Goal: Information Seeking & Learning: Learn about a topic

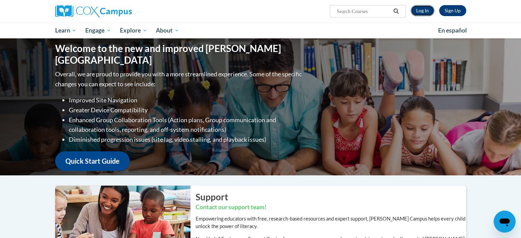
click at [423, 11] on link "Log In" at bounding box center [423, 10] width 24 height 11
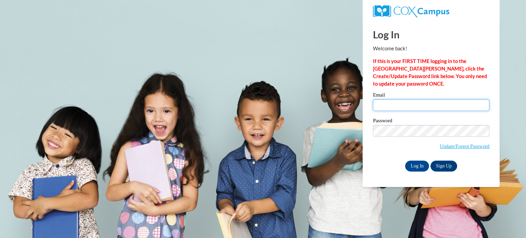
click at [393, 104] on input "Email" at bounding box center [431, 105] width 116 height 12
type input "aperri@kusd.edu"
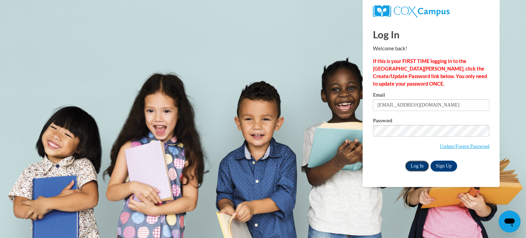
click at [414, 168] on input "Log In" at bounding box center [417, 166] width 24 height 11
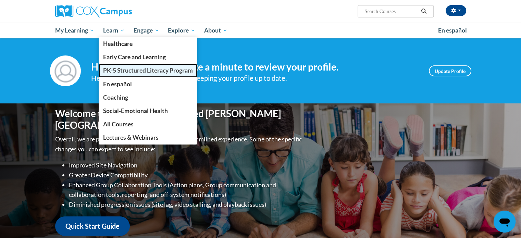
click at [125, 72] on span "PK-5 Structured Literacy Program" at bounding box center [148, 70] width 90 height 7
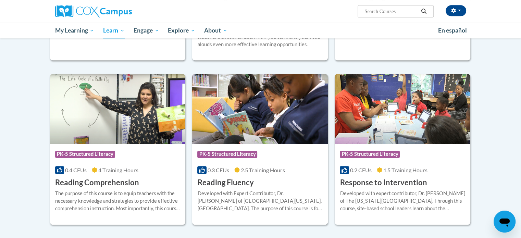
scroll to position [585, 0]
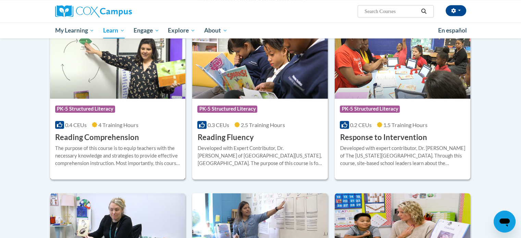
click at [80, 138] on h3 "Reading Comprehension" at bounding box center [97, 137] width 84 height 11
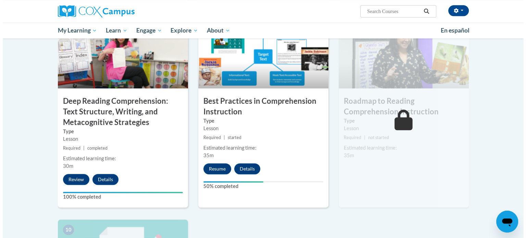
scroll to position [531, 0]
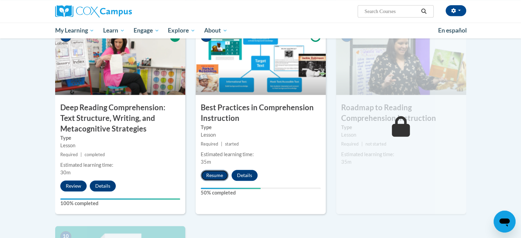
click at [213, 176] on button "Resume" at bounding box center [215, 175] width 28 height 11
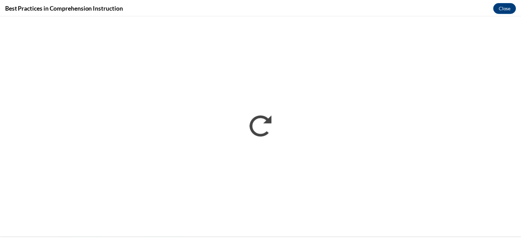
scroll to position [0, 0]
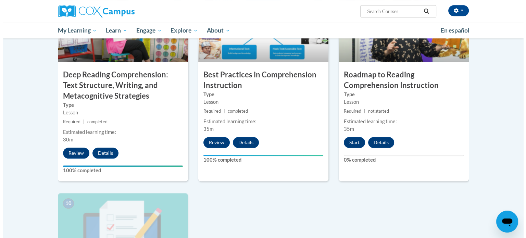
scroll to position [564, 0]
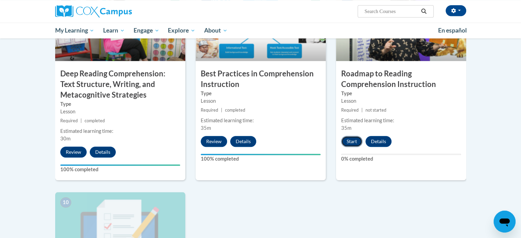
click at [349, 143] on button "Start" at bounding box center [351, 141] width 21 height 11
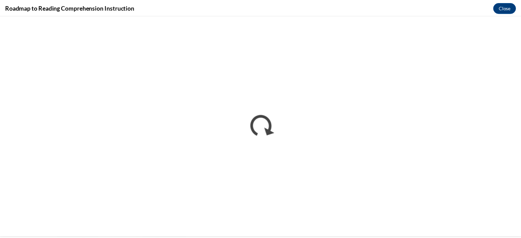
scroll to position [0, 0]
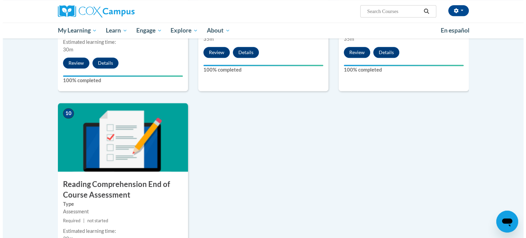
scroll to position [696, 0]
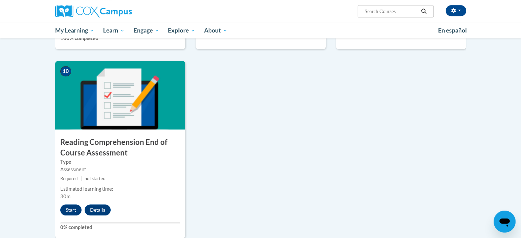
click at [118, 108] on img at bounding box center [120, 95] width 130 height 69
click at [70, 210] on button "Start" at bounding box center [70, 209] width 21 height 11
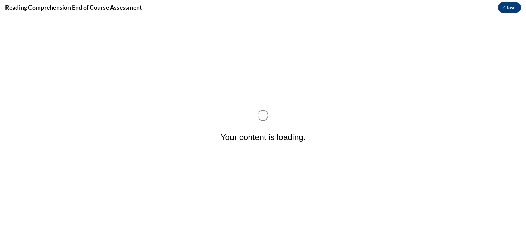
scroll to position [0, 0]
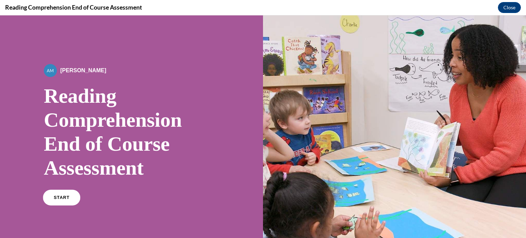
click at [56, 199] on span "START" at bounding box center [62, 197] width 16 height 5
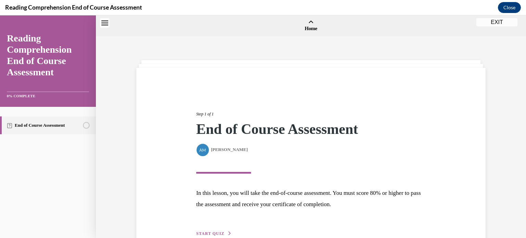
scroll to position [21, 0]
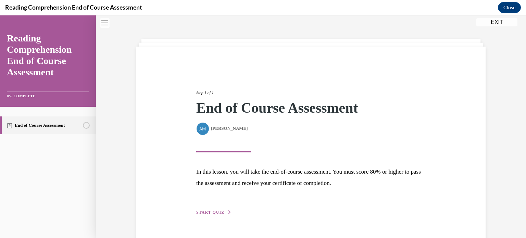
click at [210, 211] on span "START QUIZ" at bounding box center [210, 212] width 28 height 5
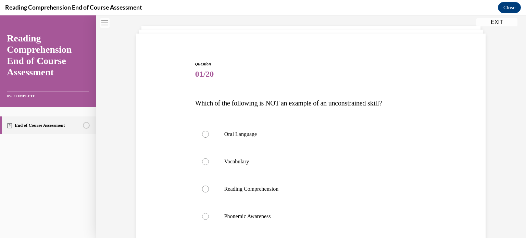
scroll to position [38, 0]
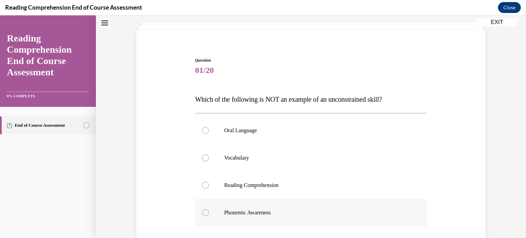
click at [202, 212] on div at bounding box center [205, 212] width 7 height 7
click at [202, 212] on input "Phonemic Awareness" at bounding box center [205, 212] width 7 height 7
radio input "true"
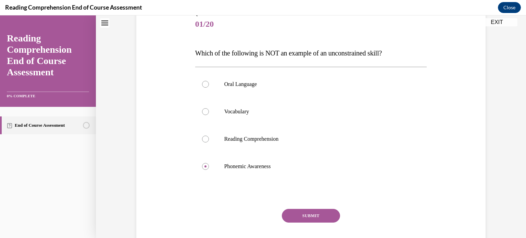
scroll to position [104, 0]
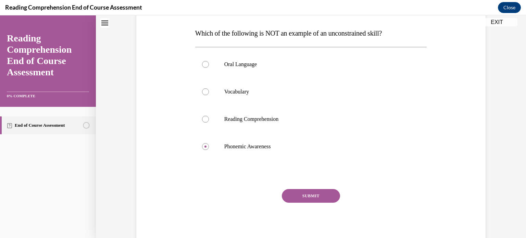
click at [298, 197] on button "SUBMIT" at bounding box center [311, 196] width 58 height 14
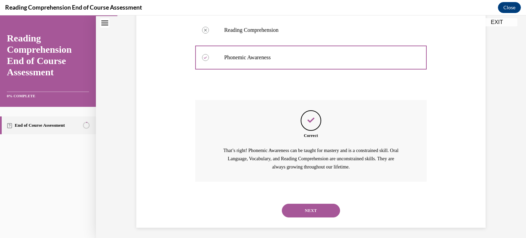
scroll to position [196, 0]
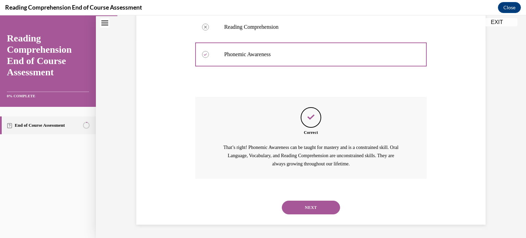
click at [302, 206] on button "NEXT" at bounding box center [311, 208] width 58 height 14
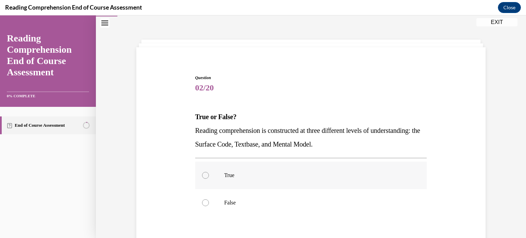
click at [202, 174] on div at bounding box center [205, 175] width 7 height 7
click at [202, 174] on input "True" at bounding box center [205, 175] width 7 height 7
radio input "true"
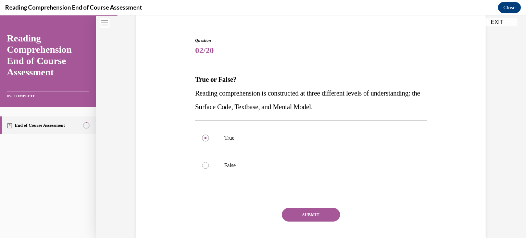
scroll to position [77, 0]
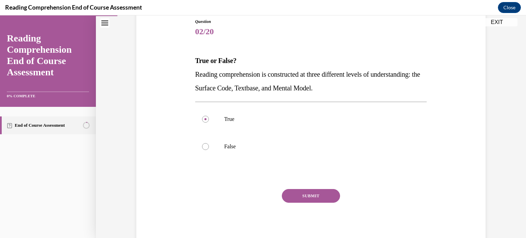
click at [310, 196] on button "SUBMIT" at bounding box center [311, 196] width 58 height 14
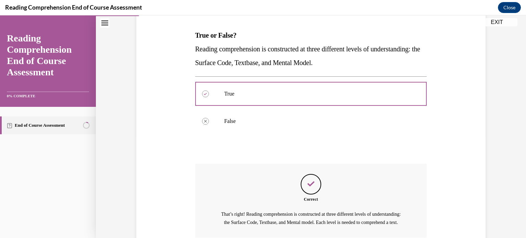
scroll to position [169, 0]
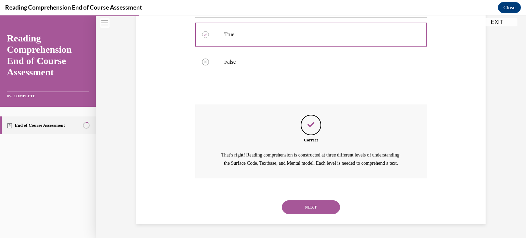
click at [303, 208] on button "NEXT" at bounding box center [311, 207] width 58 height 14
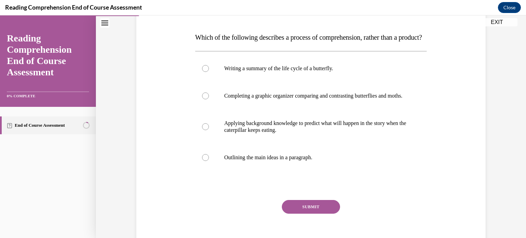
scroll to position [104, 0]
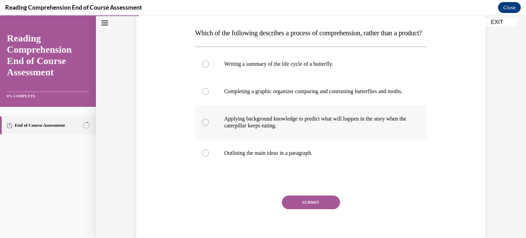
click at [203, 126] on div at bounding box center [205, 122] width 7 height 7
click at [203, 126] on input "Applying background knowledge to predict what will happen in the story when the…" at bounding box center [205, 122] width 7 height 7
radio input "true"
click at [298, 209] on button "SUBMIT" at bounding box center [311, 203] width 58 height 14
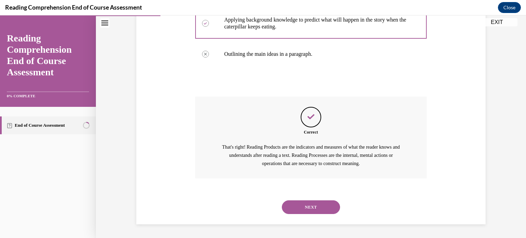
scroll to position [224, 0]
click at [302, 208] on button "NEXT" at bounding box center [311, 207] width 58 height 14
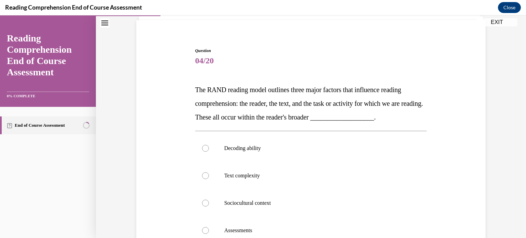
scroll to position [56, 0]
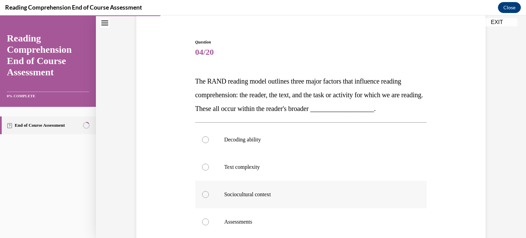
click at [202, 194] on div at bounding box center [205, 194] width 7 height 7
click at [202, 194] on input "Sociocultural context" at bounding box center [205, 194] width 7 height 7
radio input "true"
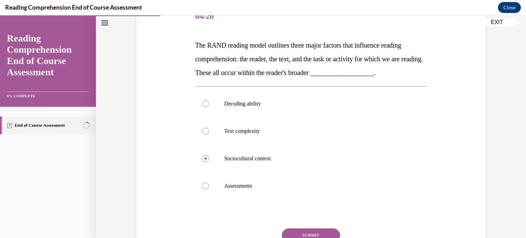
scroll to position [132, 0]
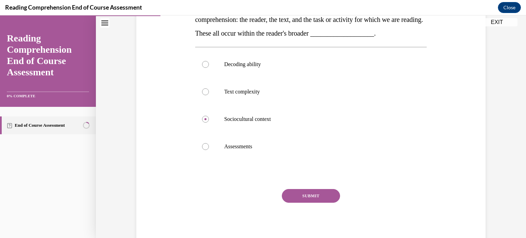
click at [294, 194] on button "SUBMIT" at bounding box center [311, 196] width 58 height 14
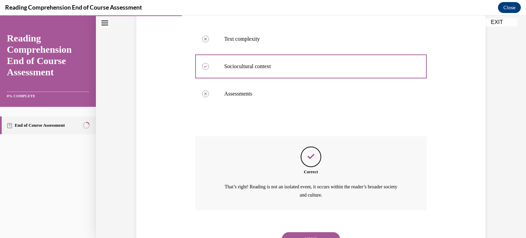
scroll to position [207, 0]
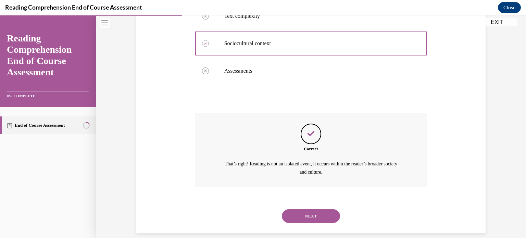
click at [297, 214] on button "NEXT" at bounding box center [311, 216] width 58 height 14
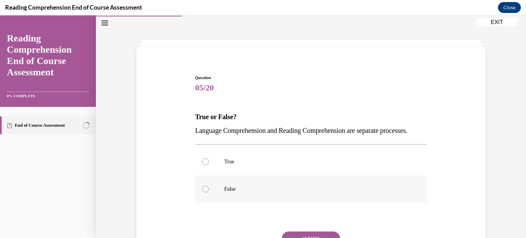
click at [203, 192] on div at bounding box center [205, 189] width 7 height 7
click at [203, 192] on input "False" at bounding box center [205, 189] width 7 height 7
radio input "true"
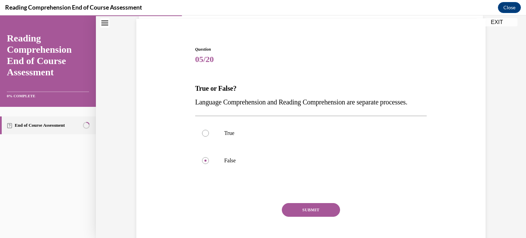
scroll to position [77, 0]
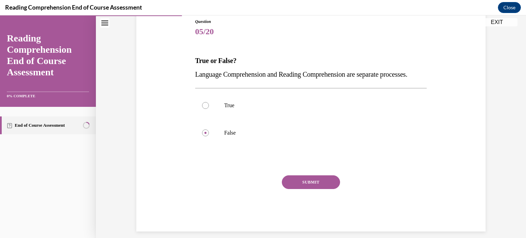
click at [312, 189] on button "SUBMIT" at bounding box center [311, 182] width 58 height 14
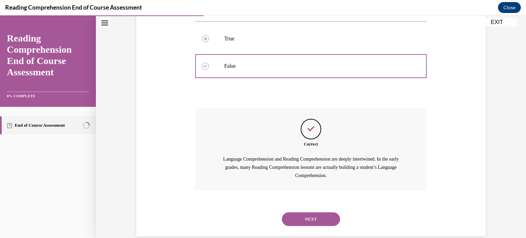
scroll to position [169, 0]
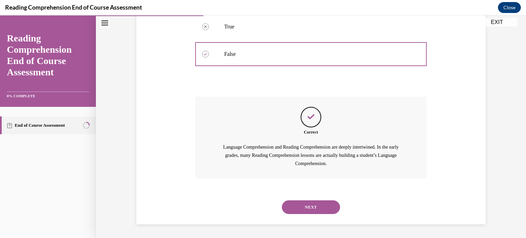
click at [302, 210] on button "NEXT" at bounding box center [311, 207] width 58 height 14
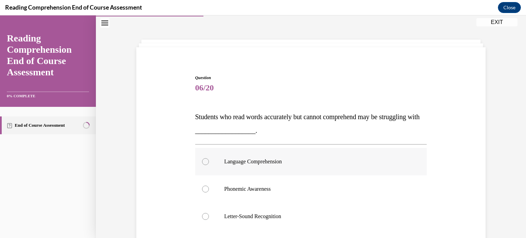
click at [202, 161] on div at bounding box center [205, 161] width 7 height 7
click at [202, 161] on input "Language Comprehension" at bounding box center [205, 161] width 7 height 7
radio input "true"
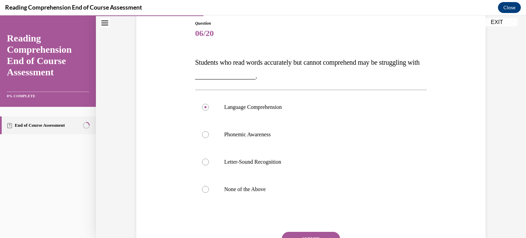
scroll to position [93, 0]
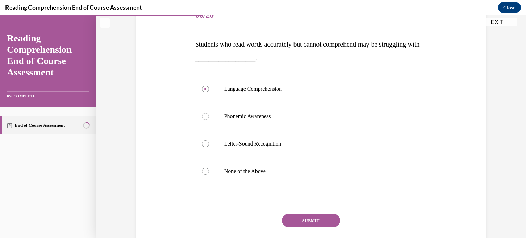
click at [300, 217] on button "SUBMIT" at bounding box center [311, 221] width 58 height 14
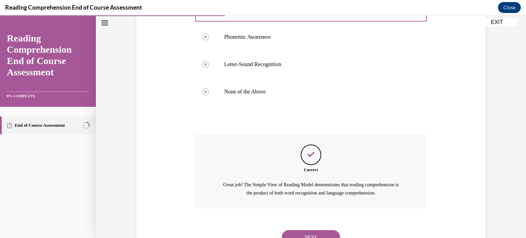
scroll to position [202, 0]
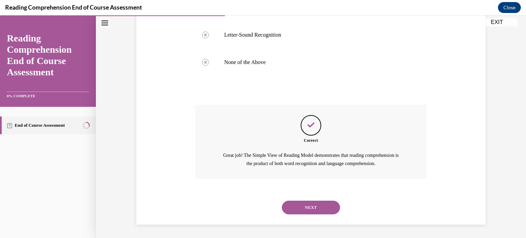
click at [301, 208] on button "NEXT" at bounding box center [311, 208] width 58 height 14
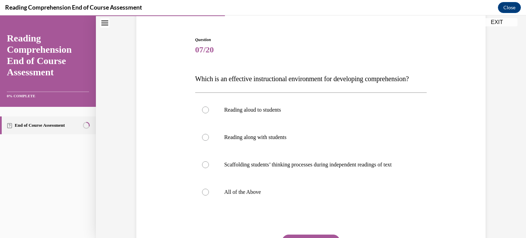
scroll to position [63, 0]
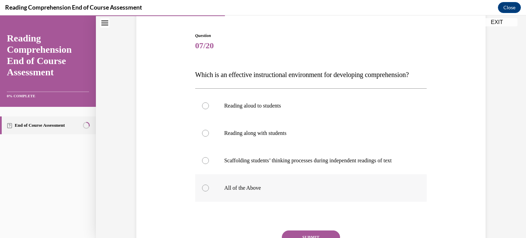
click at [205, 191] on div at bounding box center [205, 188] width 7 height 7
click at [205, 191] on input "All of the Above" at bounding box center [205, 188] width 7 height 7
radio input "true"
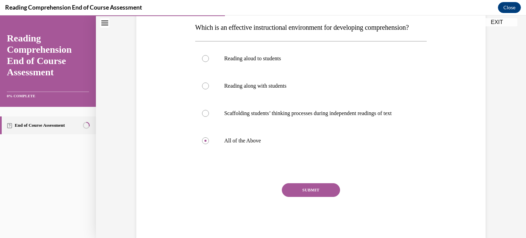
scroll to position [118, 0]
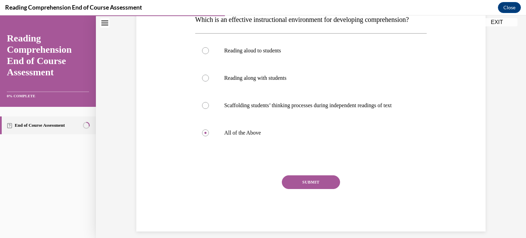
click at [289, 189] on button "SUBMIT" at bounding box center [311, 182] width 58 height 14
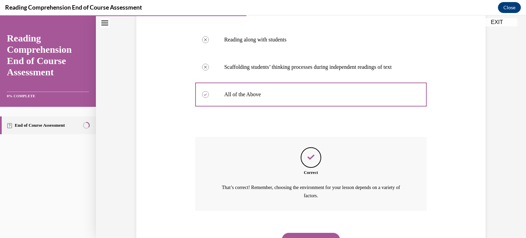
scroll to position [202, 0]
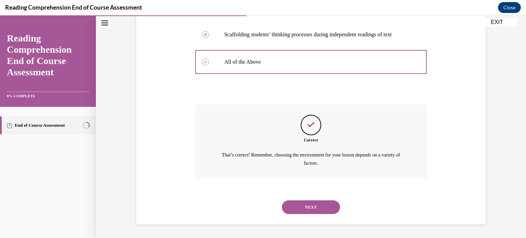
click at [290, 209] on button "NEXT" at bounding box center [311, 207] width 58 height 14
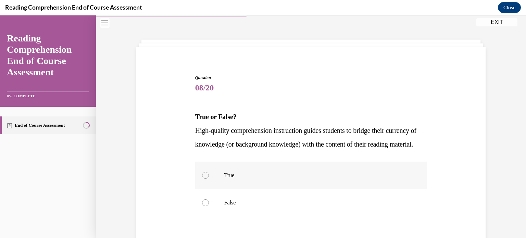
click at [202, 179] on div at bounding box center [205, 175] width 7 height 7
click at [202, 179] on input "True" at bounding box center [205, 175] width 7 height 7
radio input "true"
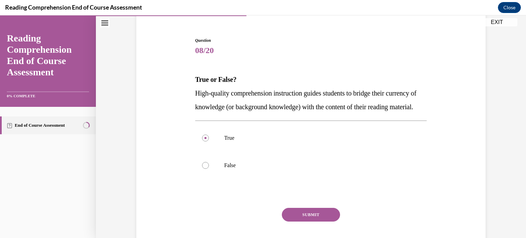
scroll to position [90, 0]
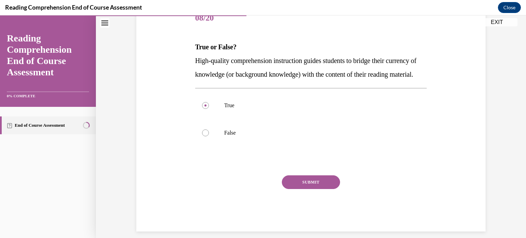
click at [300, 189] on button "SUBMIT" at bounding box center [311, 182] width 58 height 14
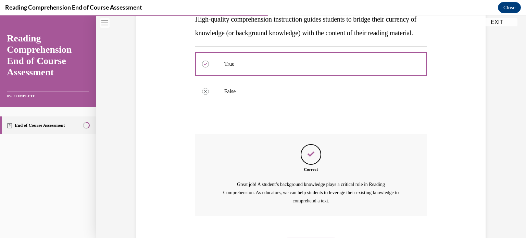
scroll to position [183, 0]
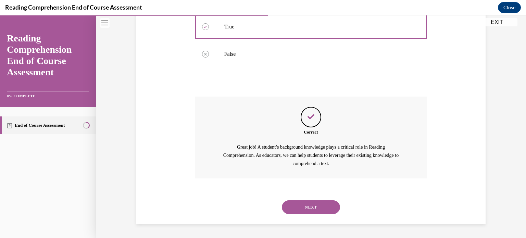
click at [297, 208] on button "NEXT" at bounding box center [311, 207] width 58 height 14
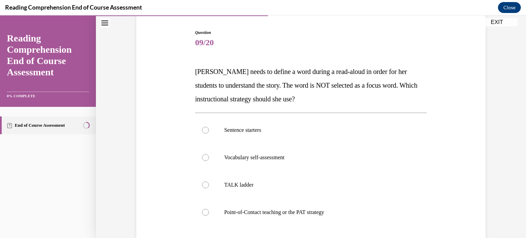
scroll to position [80, 0]
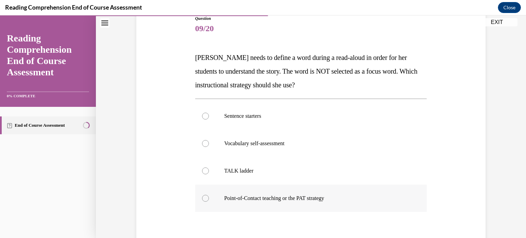
click at [202, 196] on div at bounding box center [205, 198] width 7 height 7
click at [202, 196] on input "Point-of-Contact teaching or the PAT strategy" at bounding box center [205, 198] width 7 height 7
radio input "true"
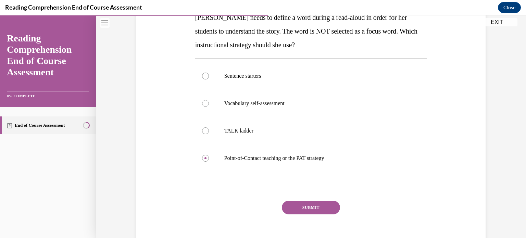
scroll to position [132, 0]
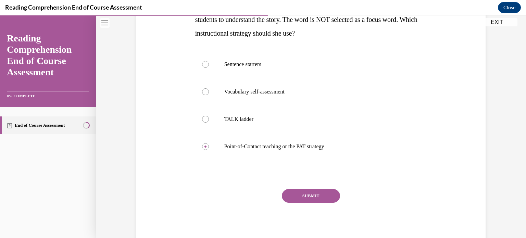
click at [310, 194] on button "SUBMIT" at bounding box center [311, 196] width 58 height 14
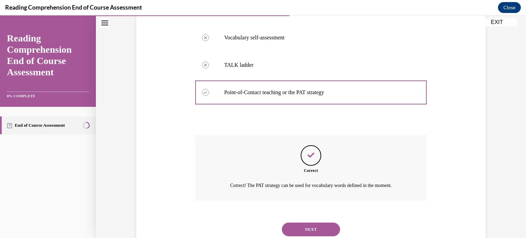
scroll to position [208, 0]
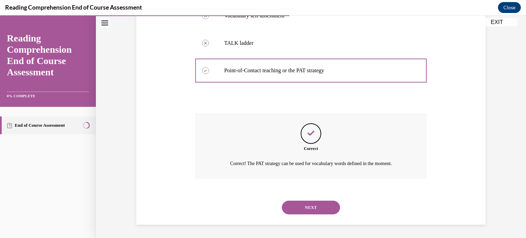
click at [297, 205] on button "NEXT" at bounding box center [311, 208] width 58 height 14
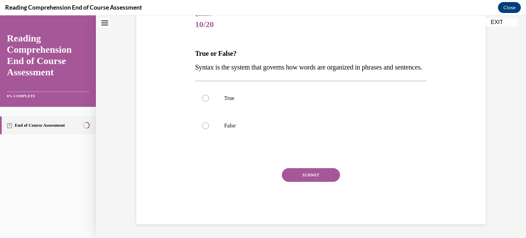
scroll to position [21, 0]
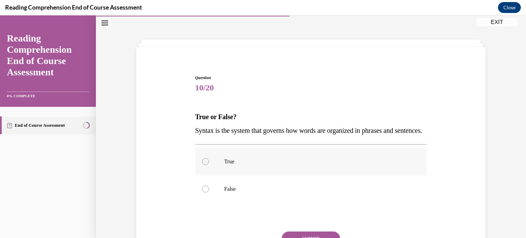
click at [202, 165] on div at bounding box center [205, 161] width 7 height 7
click at [202, 165] on input "True" at bounding box center [205, 161] width 7 height 7
radio input "true"
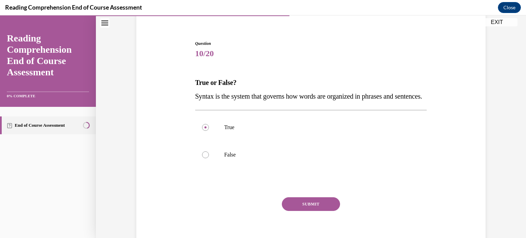
scroll to position [77, 0]
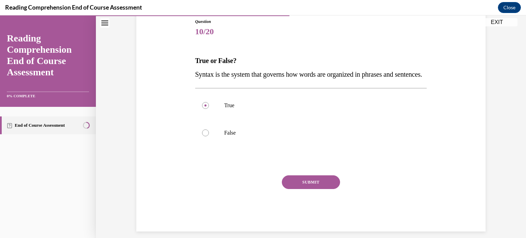
click at [303, 189] on button "SUBMIT" at bounding box center [311, 182] width 58 height 14
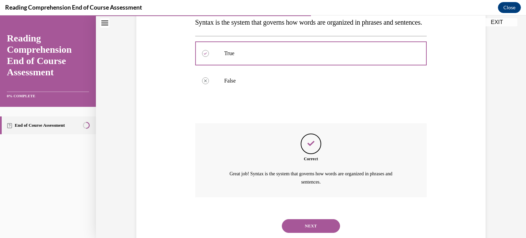
scroll to position [161, 0]
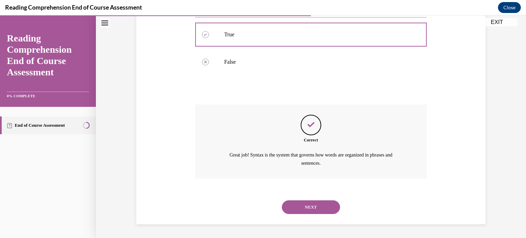
click at [303, 210] on button "NEXT" at bounding box center [311, 207] width 58 height 14
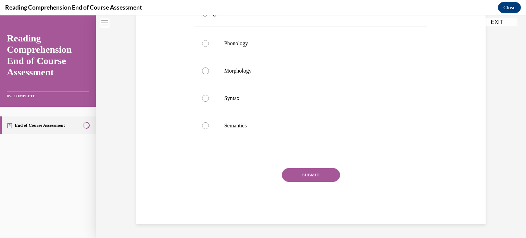
scroll to position [21, 0]
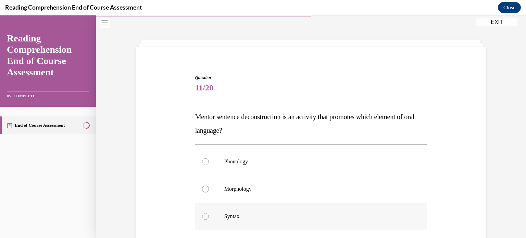
click at [204, 216] on div at bounding box center [205, 216] width 7 height 7
click at [204, 216] on input "Syntax" at bounding box center [205, 216] width 7 height 7
radio input "true"
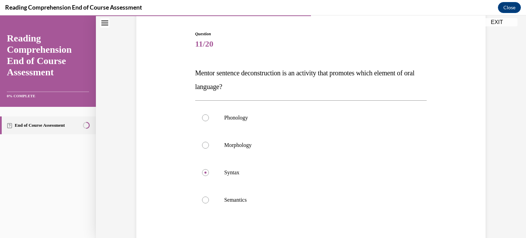
scroll to position [84, 0]
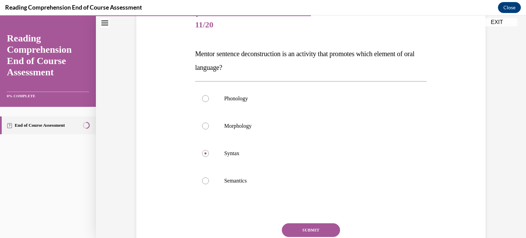
click at [299, 232] on button "SUBMIT" at bounding box center [311, 230] width 58 height 14
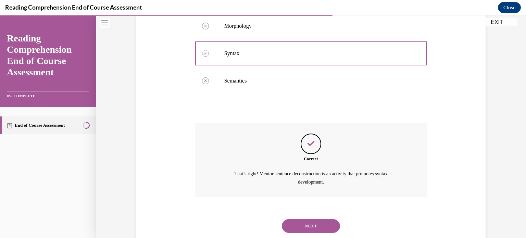
scroll to position [202, 0]
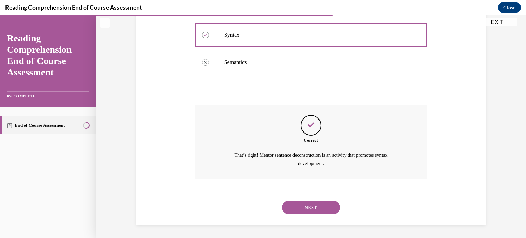
click at [305, 208] on button "NEXT" at bounding box center [311, 208] width 58 height 14
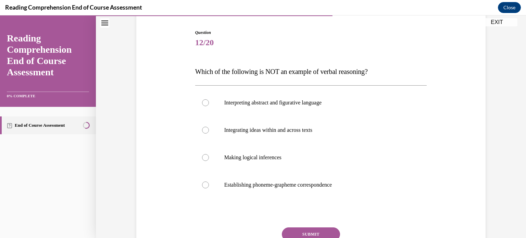
scroll to position [67, 0]
click at [203, 184] on div at bounding box center [205, 184] width 7 height 7
click at [203, 184] on input "Establishing phoneme-grapheme correspondence" at bounding box center [205, 184] width 7 height 7
radio input "true"
click at [308, 232] on button "SUBMIT" at bounding box center [311, 233] width 58 height 14
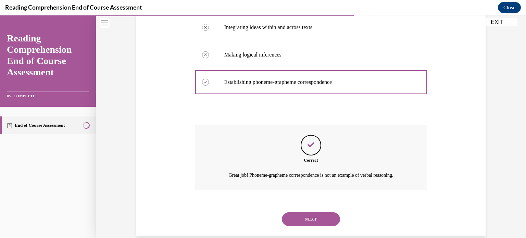
scroll to position [172, 0]
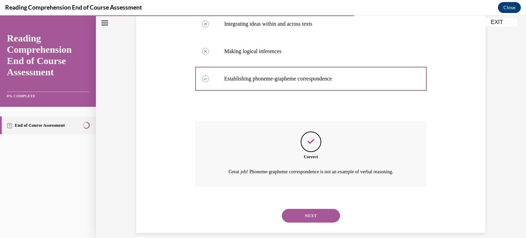
click at [308, 216] on button "NEXT" at bounding box center [311, 216] width 58 height 14
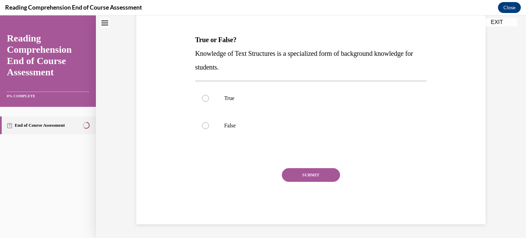
scroll to position [21, 0]
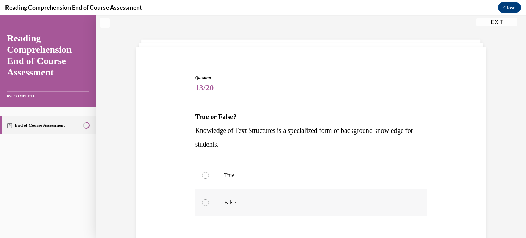
click at [202, 203] on div at bounding box center [205, 202] width 7 height 7
click at [202, 203] on input "False" at bounding box center [205, 202] width 7 height 7
radio input "true"
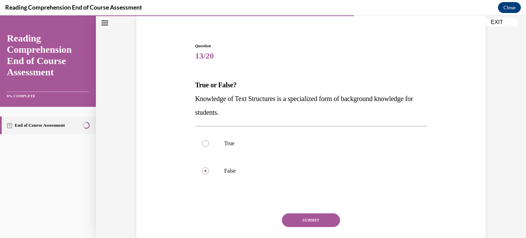
scroll to position [77, 0]
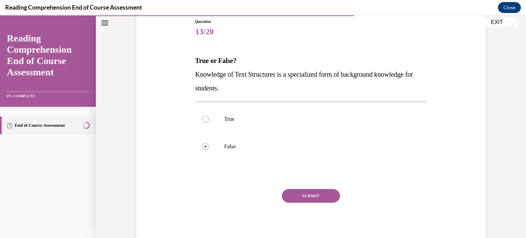
click at [305, 196] on button "SUBMIT" at bounding box center [311, 196] width 58 height 14
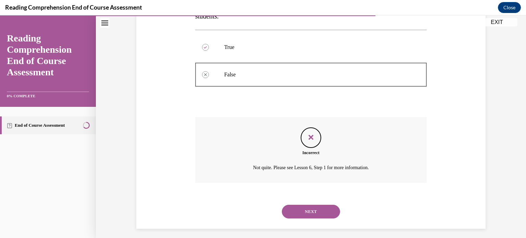
scroll to position [153, 0]
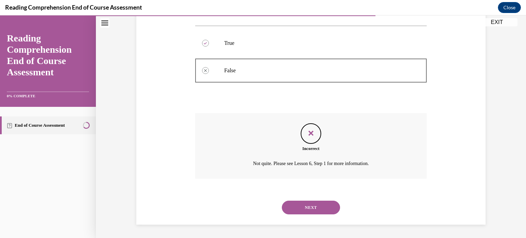
click at [308, 207] on button "NEXT" at bounding box center [311, 208] width 58 height 14
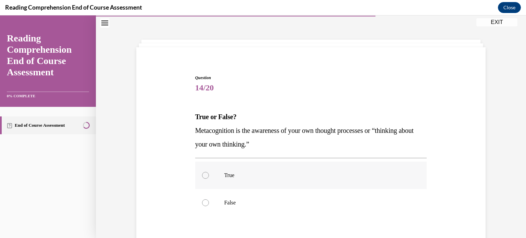
click at [205, 176] on div at bounding box center [205, 175] width 7 height 7
click at [205, 176] on input "True" at bounding box center [205, 175] width 7 height 7
radio input "true"
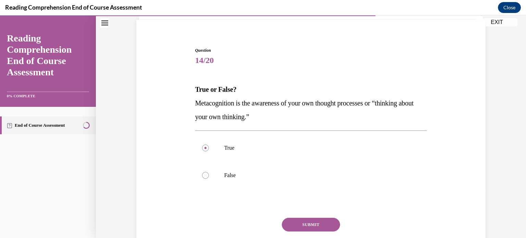
scroll to position [77, 0]
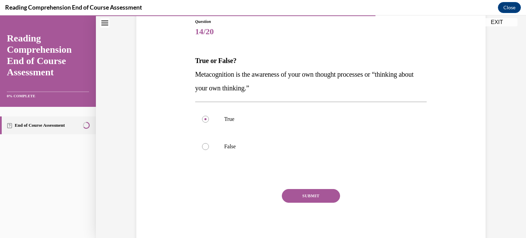
click at [304, 191] on button "SUBMIT" at bounding box center [311, 196] width 58 height 14
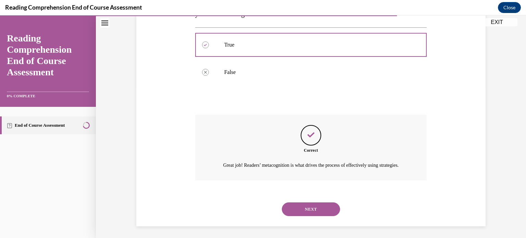
scroll to position [156, 0]
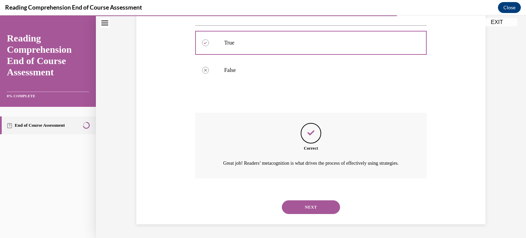
click at [300, 213] on button "NEXT" at bounding box center [311, 207] width 58 height 14
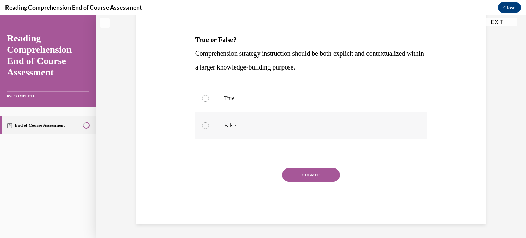
scroll to position [21, 0]
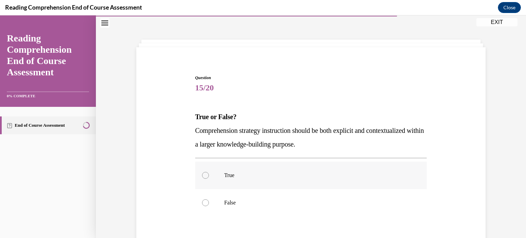
click at [202, 173] on div at bounding box center [205, 175] width 7 height 7
click at [202, 173] on input "True" at bounding box center [205, 175] width 7 height 7
radio input "true"
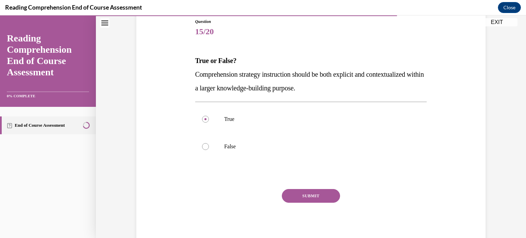
click at [303, 195] on button "SUBMIT" at bounding box center [311, 196] width 58 height 14
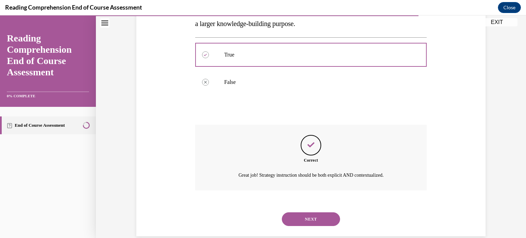
scroll to position [153, 0]
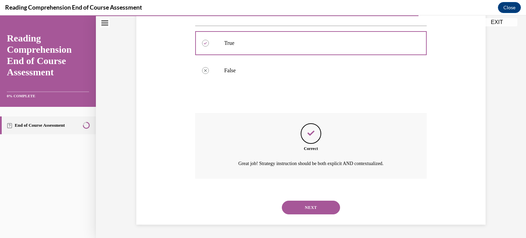
click at [296, 205] on button "NEXT" at bounding box center [311, 208] width 58 height 14
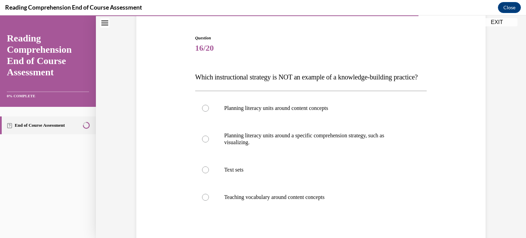
scroll to position [62, 0]
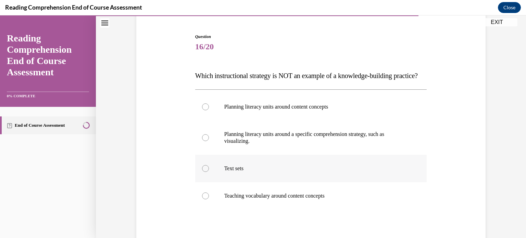
click at [204, 172] on div at bounding box center [205, 168] width 7 height 7
click at [204, 172] on input "Text sets" at bounding box center [205, 168] width 7 height 7
radio input "true"
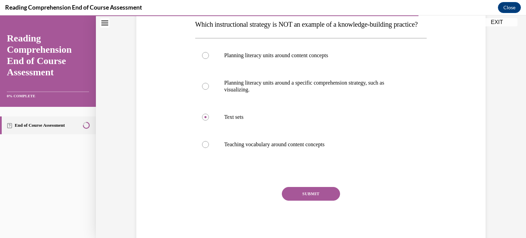
scroll to position [125, 0]
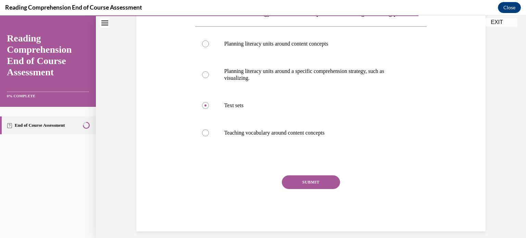
click at [302, 189] on button "SUBMIT" at bounding box center [311, 182] width 58 height 14
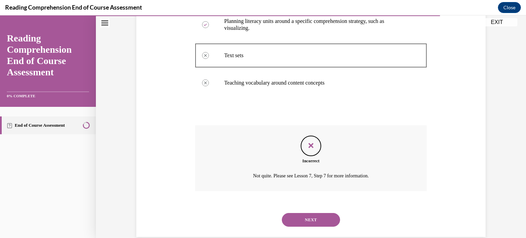
scroll to position [201, 0]
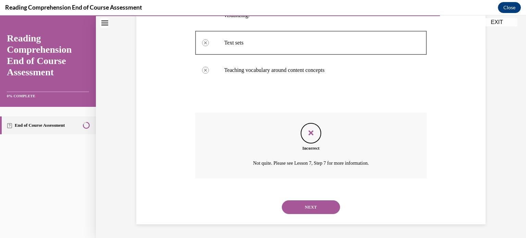
click at [304, 205] on button "NEXT" at bounding box center [311, 207] width 58 height 14
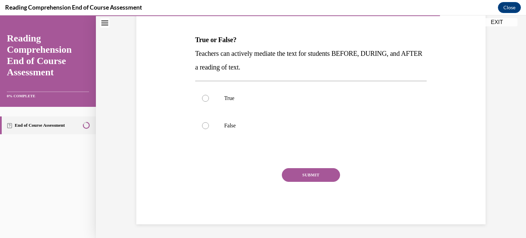
scroll to position [21, 0]
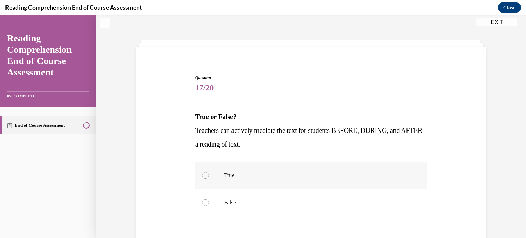
click at [204, 174] on div at bounding box center [205, 175] width 7 height 7
click at [204, 174] on input "True" at bounding box center [205, 175] width 7 height 7
radio input "true"
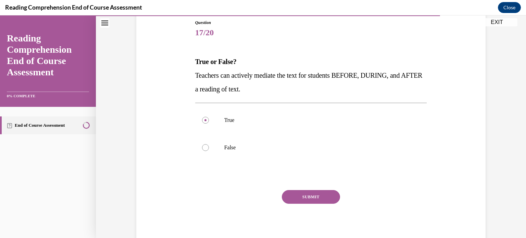
scroll to position [77, 0]
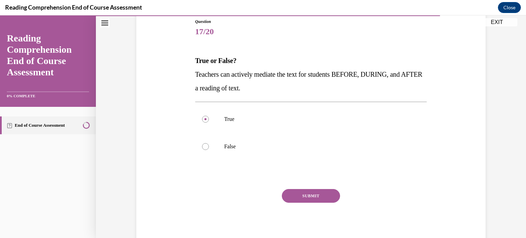
click at [301, 196] on button "SUBMIT" at bounding box center [311, 196] width 58 height 14
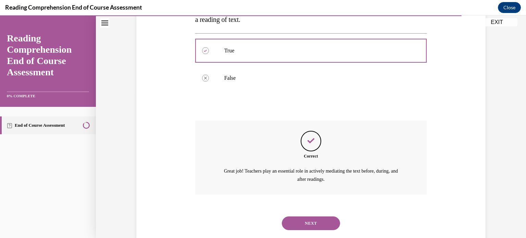
scroll to position [161, 0]
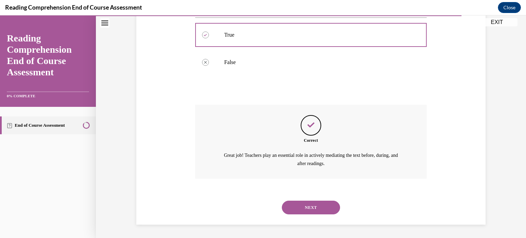
click at [304, 202] on button "NEXT" at bounding box center [311, 208] width 58 height 14
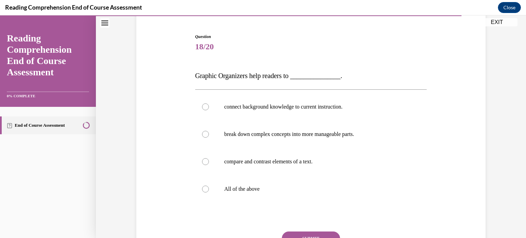
scroll to position [85, 0]
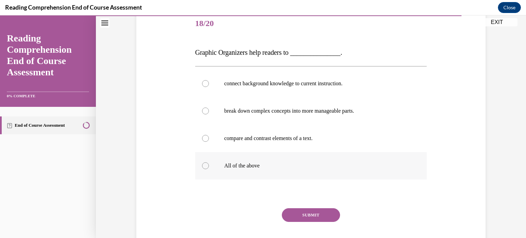
click at [203, 163] on div at bounding box center [205, 165] width 7 height 7
click at [203, 163] on input "All of the above" at bounding box center [205, 165] width 7 height 7
radio input "true"
click at [307, 211] on button "SUBMIT" at bounding box center [311, 215] width 58 height 14
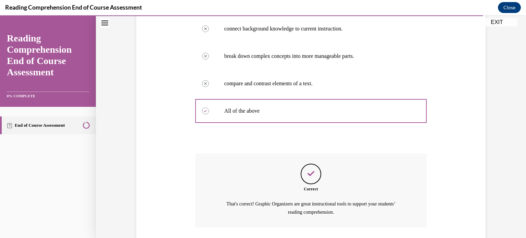
scroll to position [188, 0]
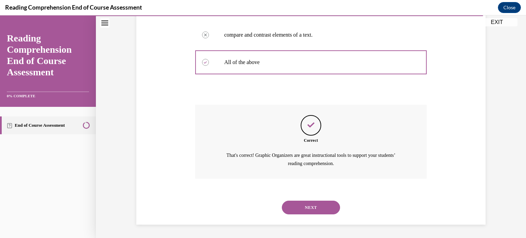
click at [309, 211] on button "NEXT" at bounding box center [311, 208] width 58 height 14
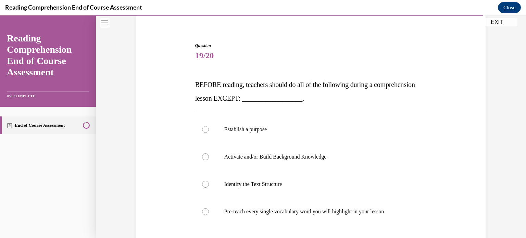
scroll to position [56, 0]
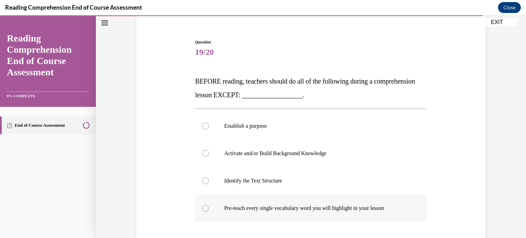
click at [202, 208] on div at bounding box center [205, 208] width 7 height 7
click at [202, 208] on input "Pre-teach every single vocabulary word you will highlight in your lesson" at bounding box center [205, 208] width 7 height 7
radio input "true"
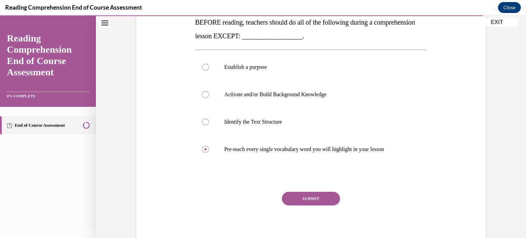
scroll to position [118, 0]
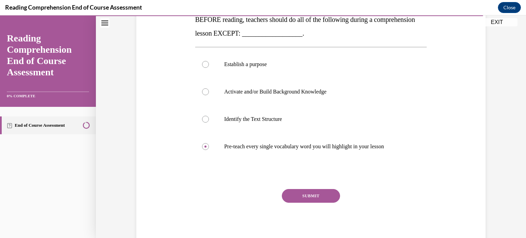
click at [319, 194] on button "SUBMIT" at bounding box center [311, 196] width 58 height 14
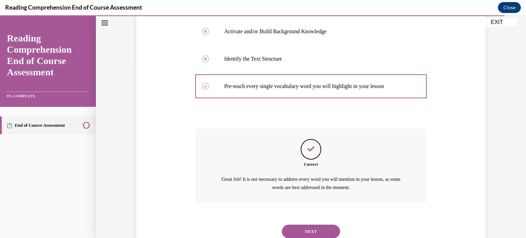
scroll to position [192, 0]
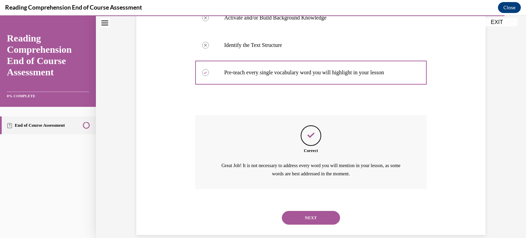
click at [303, 218] on button "NEXT" at bounding box center [311, 218] width 58 height 14
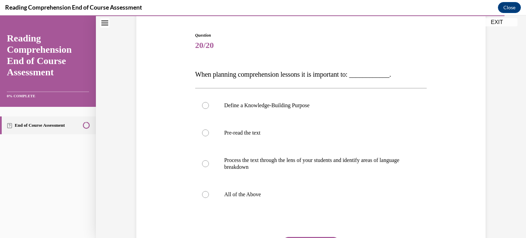
scroll to position [75, 0]
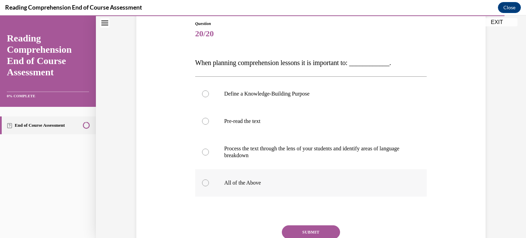
click at [202, 183] on div at bounding box center [205, 182] width 7 height 7
click at [202, 183] on input "All of the Above" at bounding box center [205, 182] width 7 height 7
radio input "true"
click at [300, 231] on button "SUBMIT" at bounding box center [311, 232] width 58 height 14
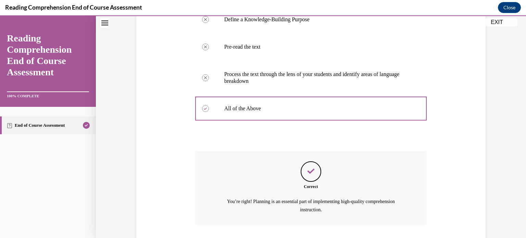
scroll to position [195, 0]
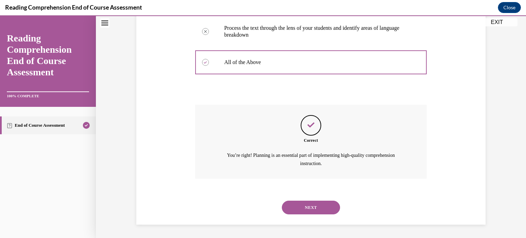
click at [306, 207] on button "NEXT" at bounding box center [311, 208] width 58 height 14
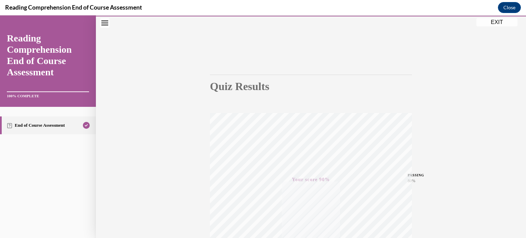
scroll to position [0, 0]
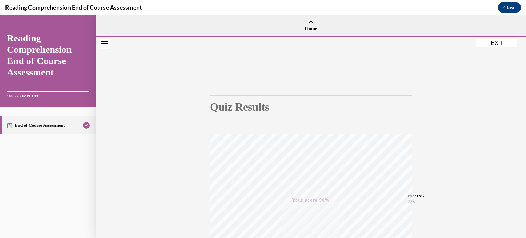
click at [497, 43] on button "EXIT" at bounding box center [496, 43] width 41 height 8
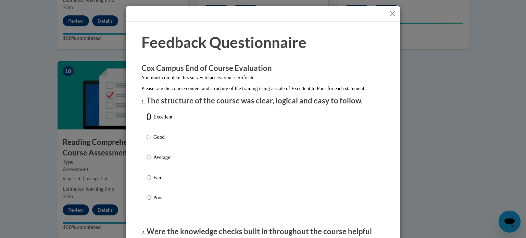
click at [147, 121] on input "Excellent" at bounding box center [149, 117] width 4 height 8
radio input "true"
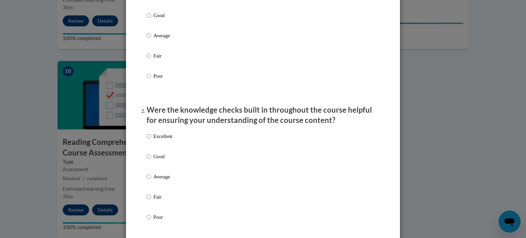
scroll to position [134, 0]
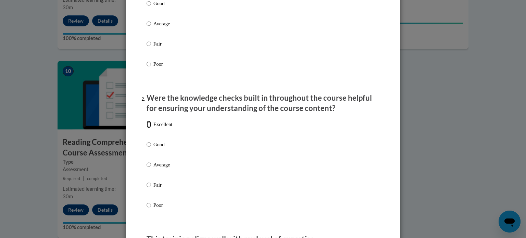
click at [147, 128] on input "Excellent" at bounding box center [149, 125] width 4 height 8
radio input "true"
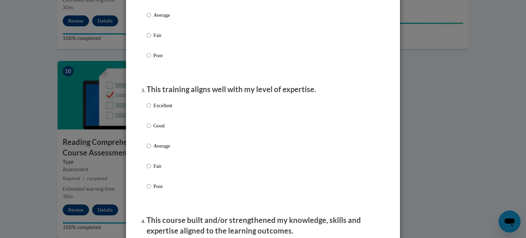
scroll to position [290, 0]
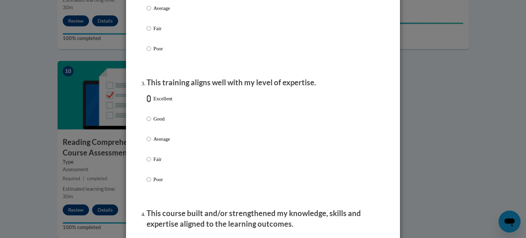
click at [147, 102] on input "Excellent" at bounding box center [149, 99] width 4 height 8
radio input "true"
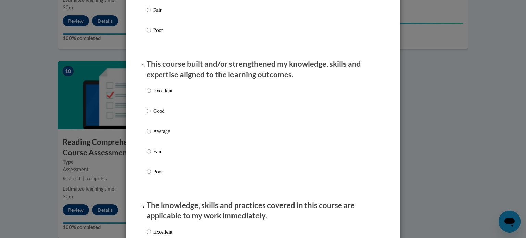
scroll to position [457, 0]
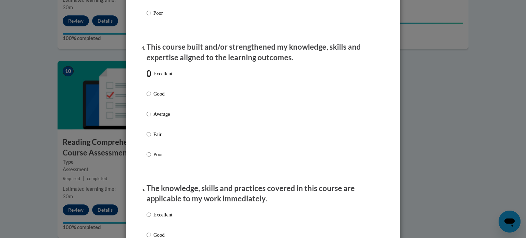
click at [147, 77] on input "Excellent" at bounding box center [149, 74] width 4 height 8
radio input "true"
click at [147, 219] on input "Excellent" at bounding box center [149, 215] width 4 height 8
radio input "true"
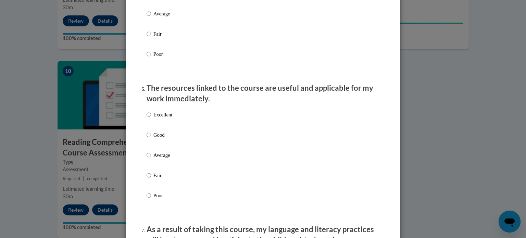
scroll to position [705, 0]
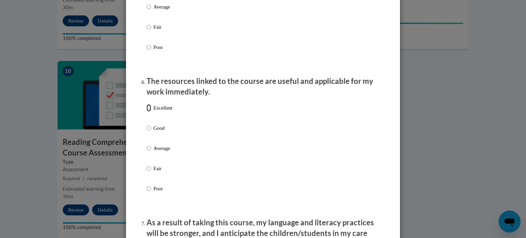
click at [147, 112] on input "Excellent" at bounding box center [149, 108] width 4 height 8
radio input "true"
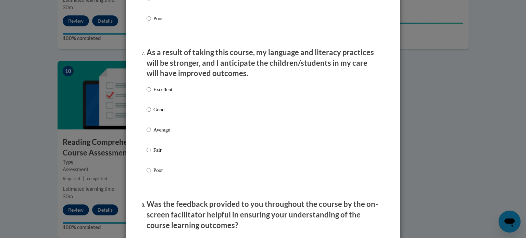
scroll to position [882, 0]
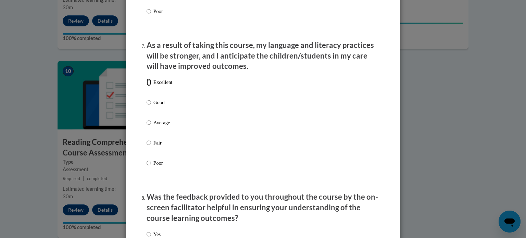
click at [147, 86] on input "Excellent" at bounding box center [149, 82] width 4 height 8
radio input "true"
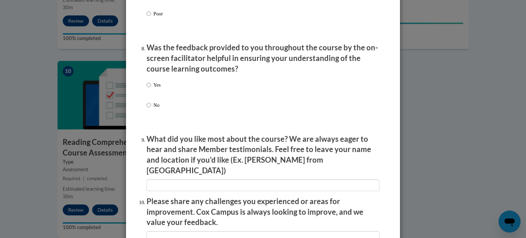
scroll to position [1038, 0]
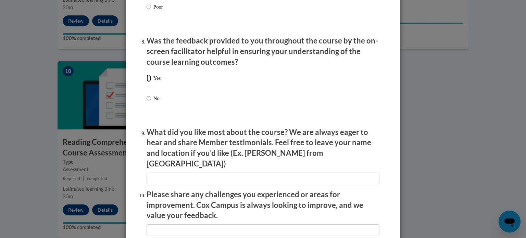
click at [148, 82] on input "Yes" at bounding box center [149, 78] width 4 height 8
radio input "true"
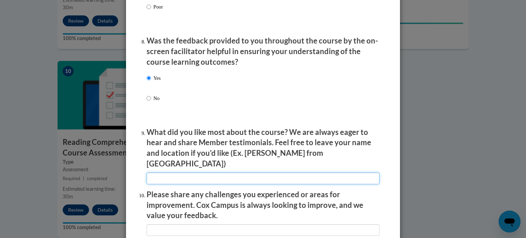
click at [182, 178] on input "textbox" at bounding box center [263, 179] width 233 height 12
click at [182, 179] on input "textbox" at bounding box center [263, 179] width 233 height 12
type input "Teacher examples"
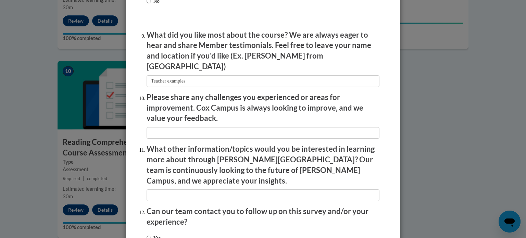
scroll to position [1141, 0]
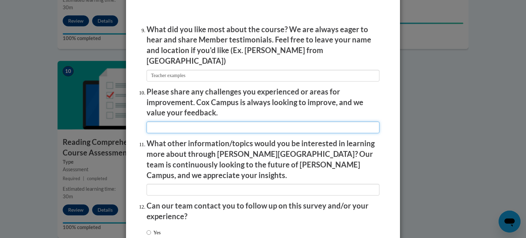
click at [164, 126] on input "textbox" at bounding box center [263, 128] width 233 height 12
type input "None"
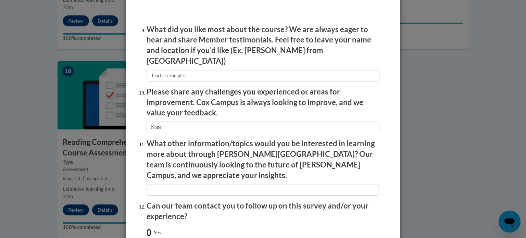
click at [147, 229] on input "Yes" at bounding box center [149, 233] width 4 height 8
radio input "true"
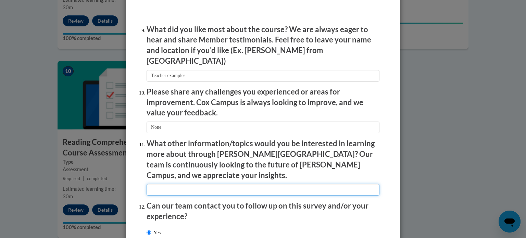
click at [174, 184] on input "textbox" at bounding box center [263, 190] width 233 height 12
type input "Science information"
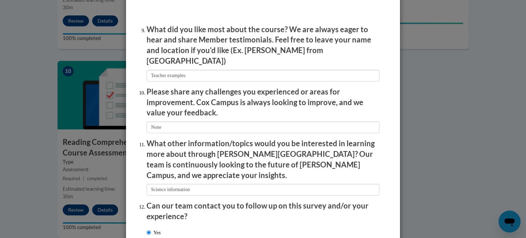
scroll to position [1188, 0]
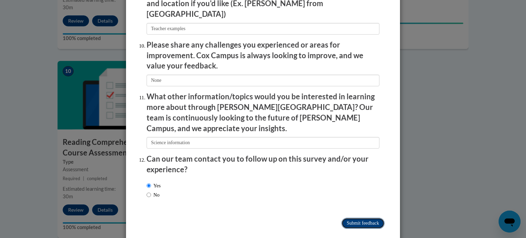
click at [361, 218] on input "Submit feedback" at bounding box center [362, 223] width 43 height 11
